Goal: Task Accomplishment & Management: Use online tool/utility

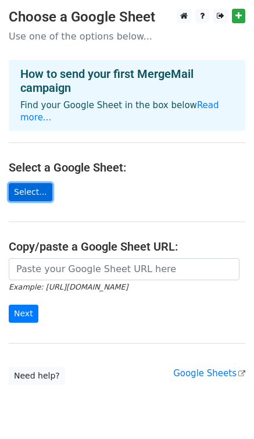
click at [36, 183] on link "Select..." at bounding box center [31, 192] width 44 height 18
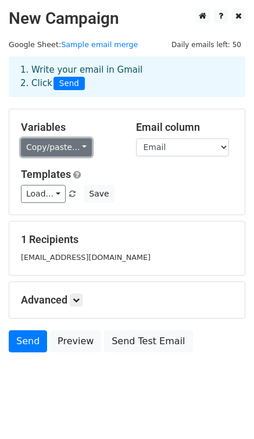
click at [75, 146] on link "Copy/paste..." at bounding box center [56, 148] width 71 height 18
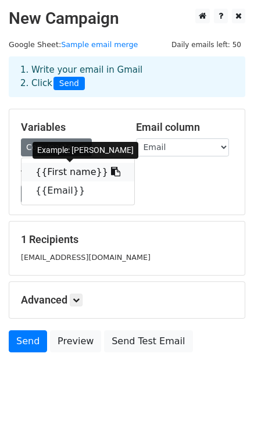
click at [68, 176] on link "{{First name}}" at bounding box center [78, 172] width 113 height 19
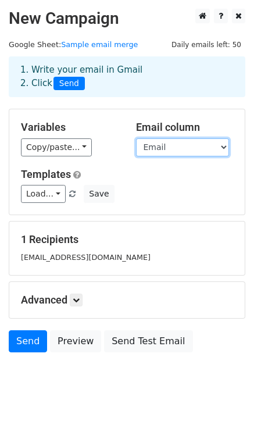
click at [161, 146] on select "First name Email" at bounding box center [182, 148] width 93 height 18
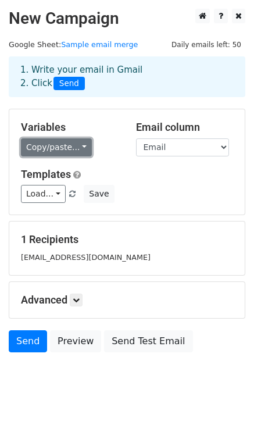
click at [54, 149] on link "Copy/paste..." at bounding box center [56, 148] width 71 height 18
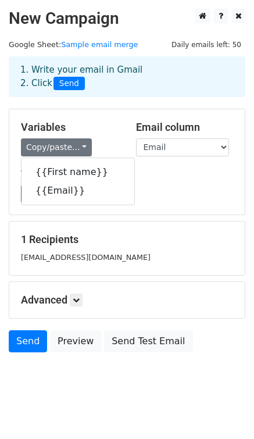
click at [133, 201] on div "Load... No templates saved Save" at bounding box center [127, 194] width 230 height 18
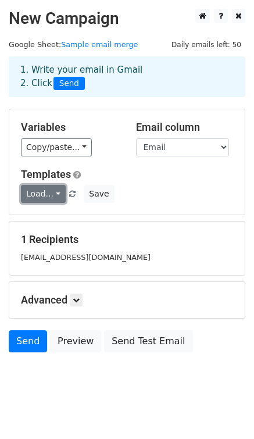
click at [52, 194] on link "Load..." at bounding box center [43, 194] width 45 height 18
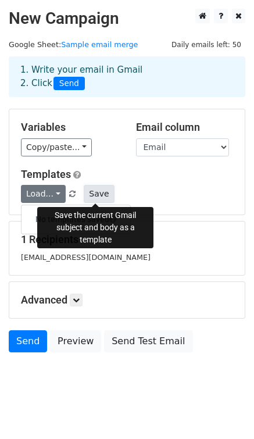
click at [95, 196] on button "Save" at bounding box center [99, 194] width 30 height 18
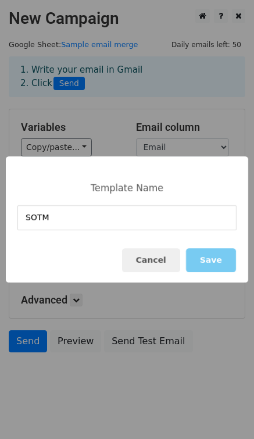
type input "SOTM"
click at [216, 264] on button "Save" at bounding box center [211, 261] width 50 height 24
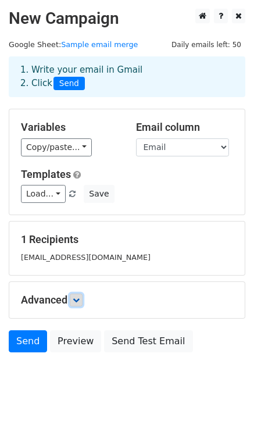
click at [75, 300] on icon at bounding box center [76, 300] width 7 height 7
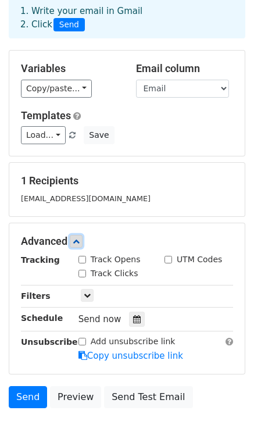
scroll to position [115, 0]
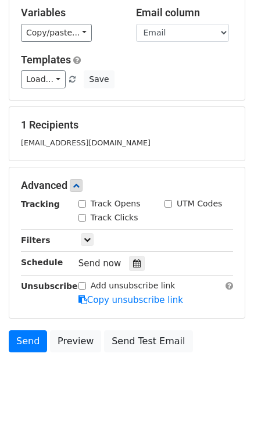
click at [81, 204] on input "Track Opens" at bounding box center [83, 204] width 8 height 8
checkbox input "true"
click at [84, 237] on icon at bounding box center [87, 239] width 7 height 7
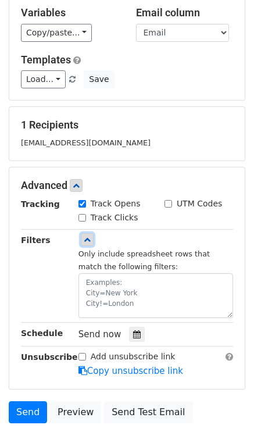
click at [84, 237] on icon at bounding box center [87, 239] width 7 height 7
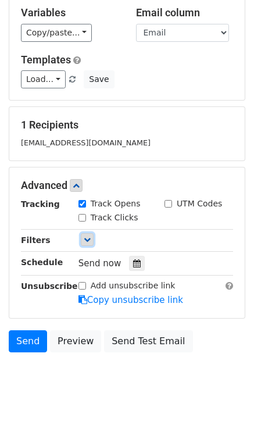
scroll to position [126, 0]
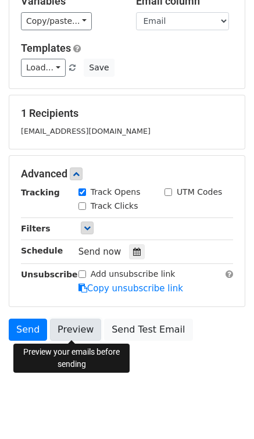
click at [68, 328] on link "Preview" at bounding box center [75, 330] width 51 height 22
click at [69, 326] on link "Preview" at bounding box center [75, 330] width 51 height 22
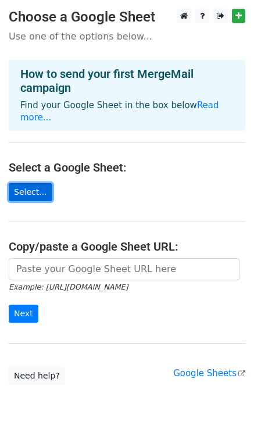
click at [36, 183] on link "Select..." at bounding box center [31, 192] width 44 height 18
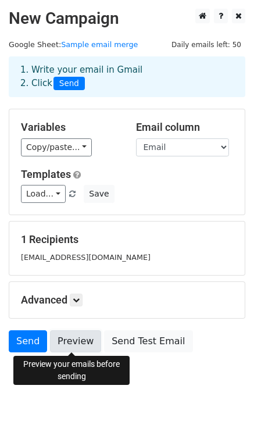
click at [85, 343] on link "Preview" at bounding box center [75, 342] width 51 height 22
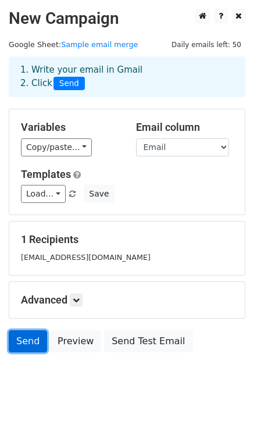
click at [22, 340] on link "Send" at bounding box center [28, 342] width 38 height 22
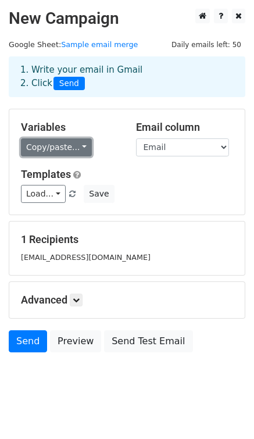
click at [70, 148] on link "Copy/paste..." at bounding box center [56, 148] width 71 height 18
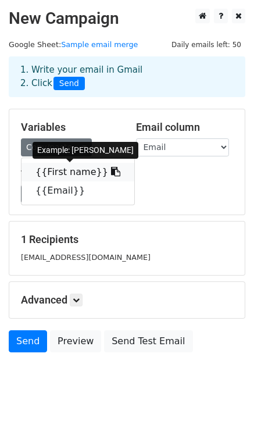
click at [58, 174] on link "{{First name}}" at bounding box center [78, 172] width 113 height 19
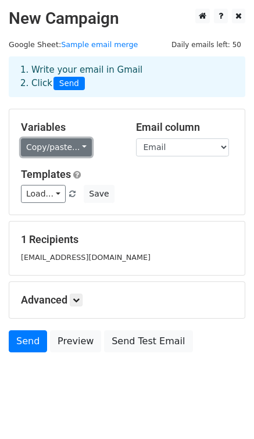
click at [31, 144] on link "Copy/paste..." at bounding box center [56, 148] width 71 height 18
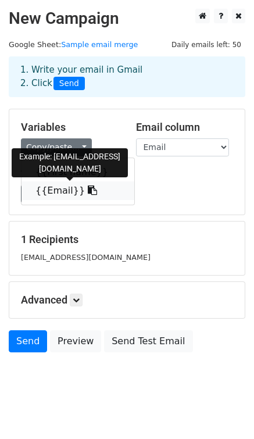
click at [51, 196] on link "{{Email}}" at bounding box center [78, 191] width 113 height 19
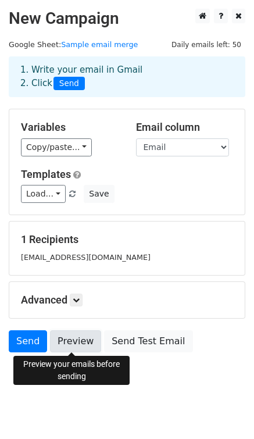
click at [70, 343] on link "Preview" at bounding box center [75, 342] width 51 height 22
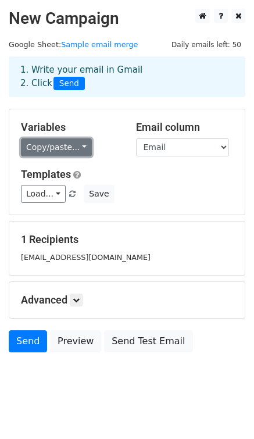
click at [73, 151] on link "Copy/paste..." at bounding box center [56, 148] width 71 height 18
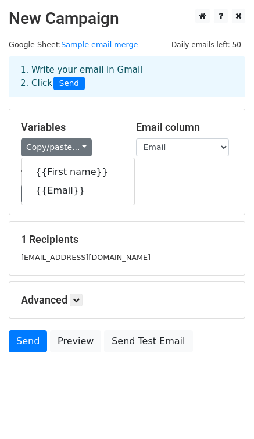
click at [156, 261] on div "taviacjames@gmail.com" at bounding box center [127, 257] width 230 height 13
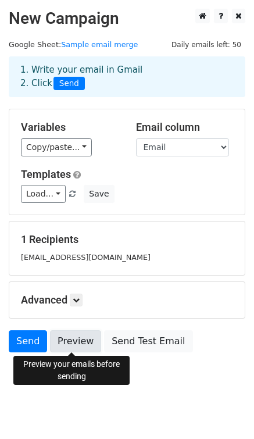
click at [78, 340] on link "Preview" at bounding box center [75, 342] width 51 height 22
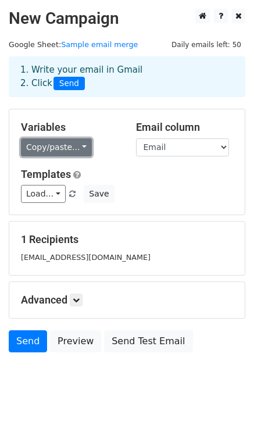
click at [56, 146] on link "Copy/paste..." at bounding box center [56, 148] width 71 height 18
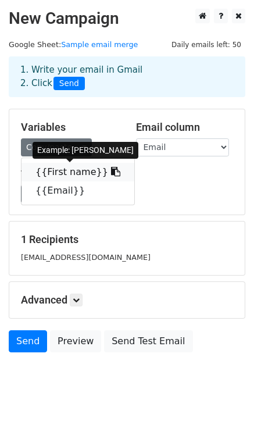
click at [111, 174] on icon at bounding box center [115, 171] width 9 height 9
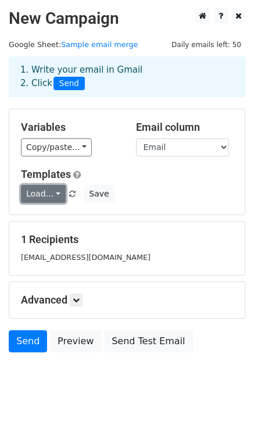
click at [56, 193] on link "Load..." at bounding box center [43, 194] width 45 height 18
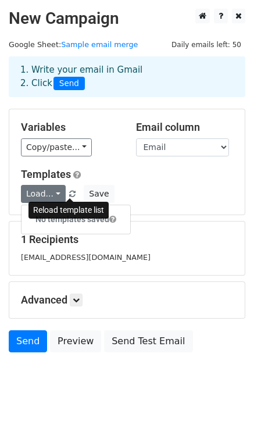
click at [72, 194] on span at bounding box center [72, 195] width 6 height 8
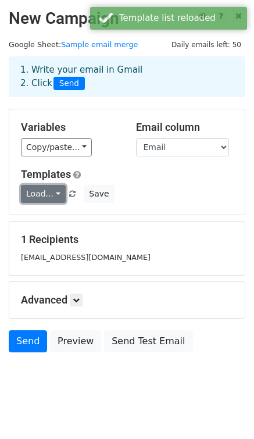
click at [47, 195] on link "Load..." at bounding box center [43, 194] width 45 height 18
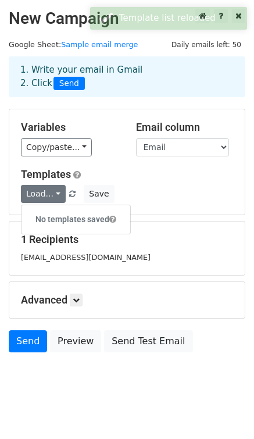
click at [80, 197] on span "Load... No templates saved" at bounding box center [52, 194] width 63 height 10
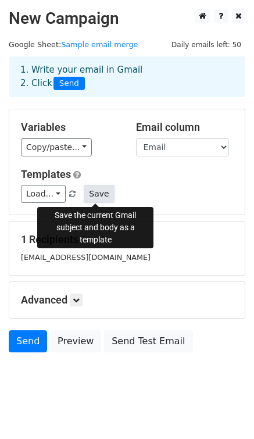
click at [94, 196] on button "Save" at bounding box center [99, 194] width 30 height 18
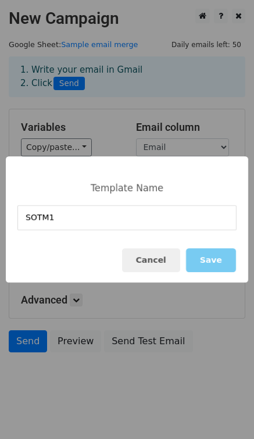
type input "SOTM1"
click at [219, 262] on button "Save" at bounding box center [211, 261] width 50 height 24
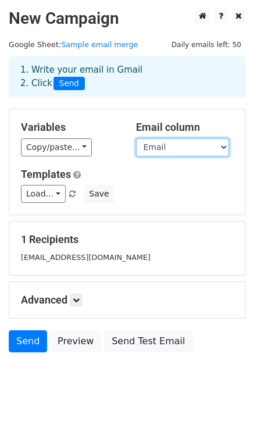
click at [213, 144] on select "First name Email" at bounding box center [182, 148] width 93 height 18
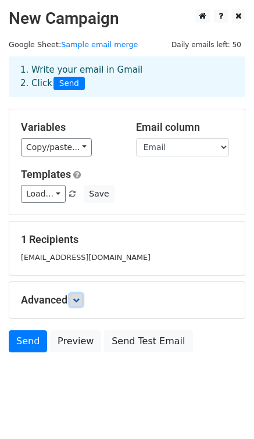
click at [77, 304] on link at bounding box center [76, 300] width 13 height 13
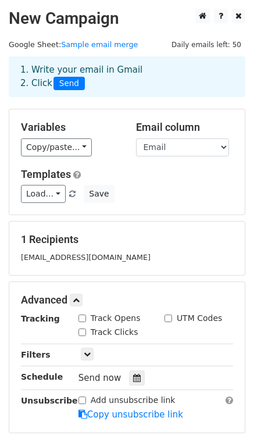
click at [82, 319] on input "Track Opens" at bounding box center [83, 319] width 8 height 8
checkbox input "true"
click at [80, 297] on icon at bounding box center [76, 300] width 7 height 7
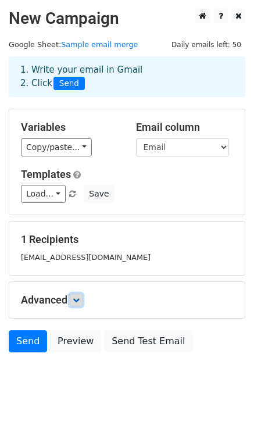
scroll to position [12, 0]
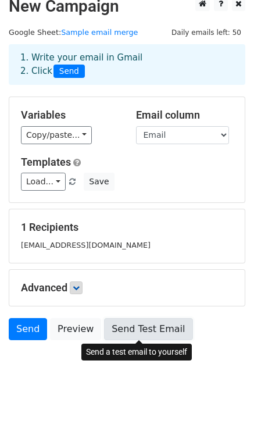
click at [123, 328] on link "Send Test Email" at bounding box center [148, 329] width 88 height 22
click at [133, 329] on link "Send Test Email" at bounding box center [148, 329] width 88 height 22
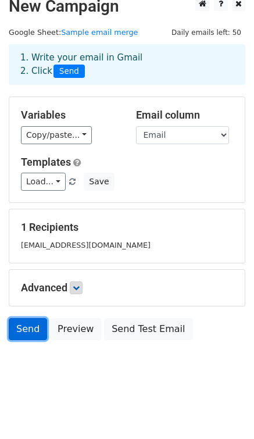
click at [26, 333] on link "Send" at bounding box center [28, 329] width 38 height 22
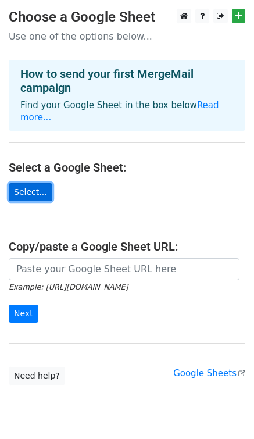
click at [34, 183] on link "Select..." at bounding box center [31, 192] width 44 height 18
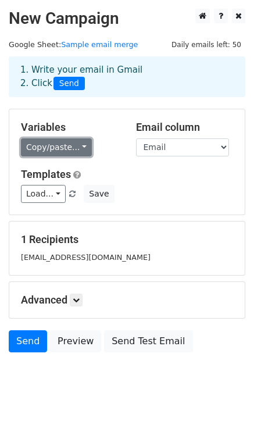
click at [70, 145] on link "Copy/paste..." at bounding box center [56, 148] width 71 height 18
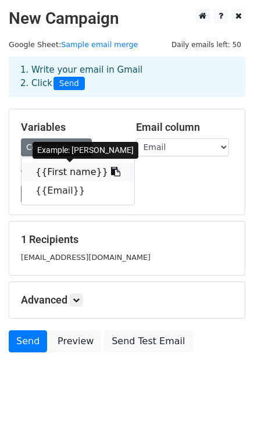
click at [56, 175] on link "{{First name}}" at bounding box center [78, 172] width 113 height 19
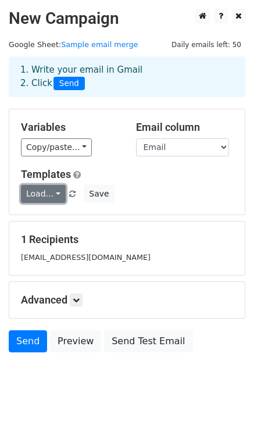
click at [55, 191] on link "Load..." at bounding box center [43, 194] width 45 height 18
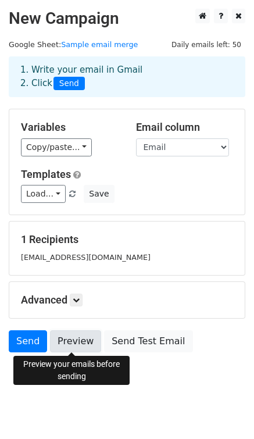
click at [77, 340] on link "Preview" at bounding box center [75, 342] width 51 height 22
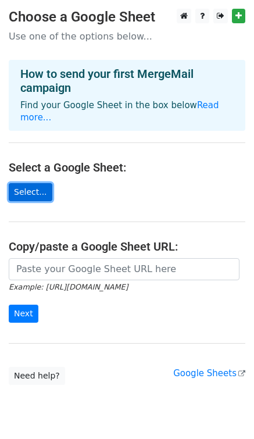
click at [33, 183] on link "Select..." at bounding box center [31, 192] width 44 height 18
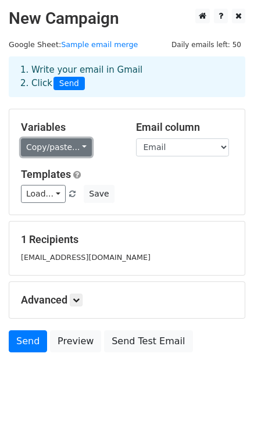
click at [76, 147] on link "Copy/paste..." at bounding box center [56, 148] width 71 height 18
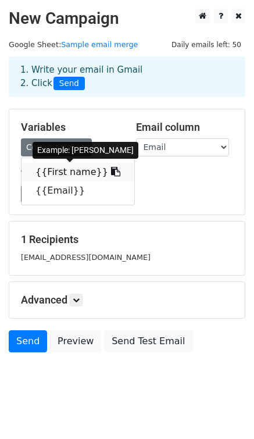
click at [61, 174] on link "{{First name}}" at bounding box center [78, 172] width 113 height 19
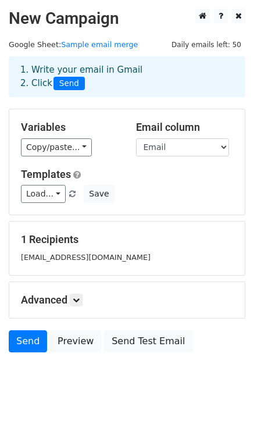
scroll to position [12, 0]
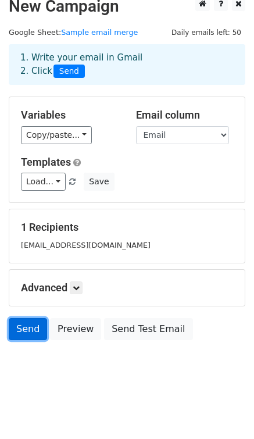
click at [33, 328] on link "Send" at bounding box center [28, 329] width 38 height 22
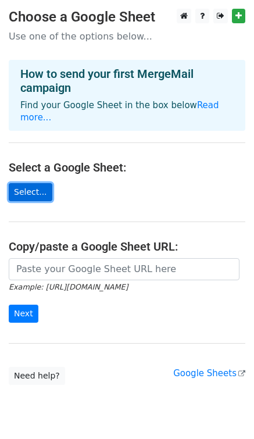
click at [35, 183] on link "Select..." at bounding box center [31, 192] width 44 height 18
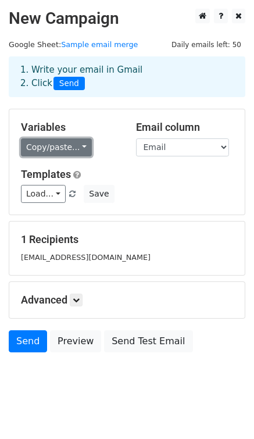
click at [71, 144] on link "Copy/paste..." at bounding box center [56, 148] width 71 height 18
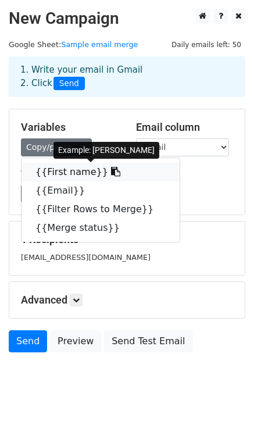
click at [51, 174] on link "{{First name}}" at bounding box center [101, 172] width 158 height 19
